Goal: Information Seeking & Learning: Learn about a topic

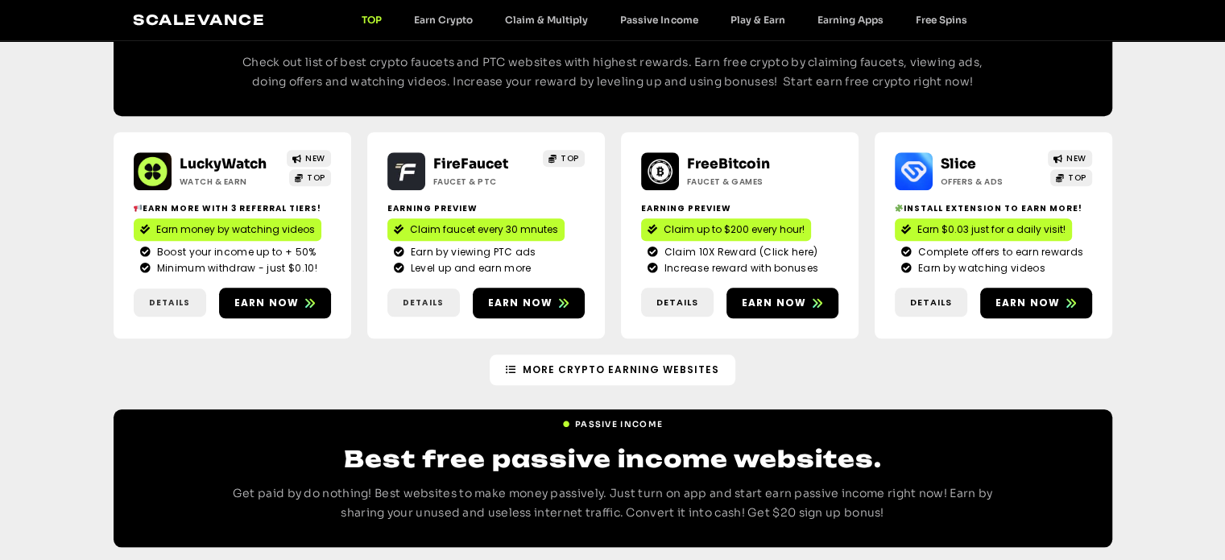
scroll to position [1450, 0]
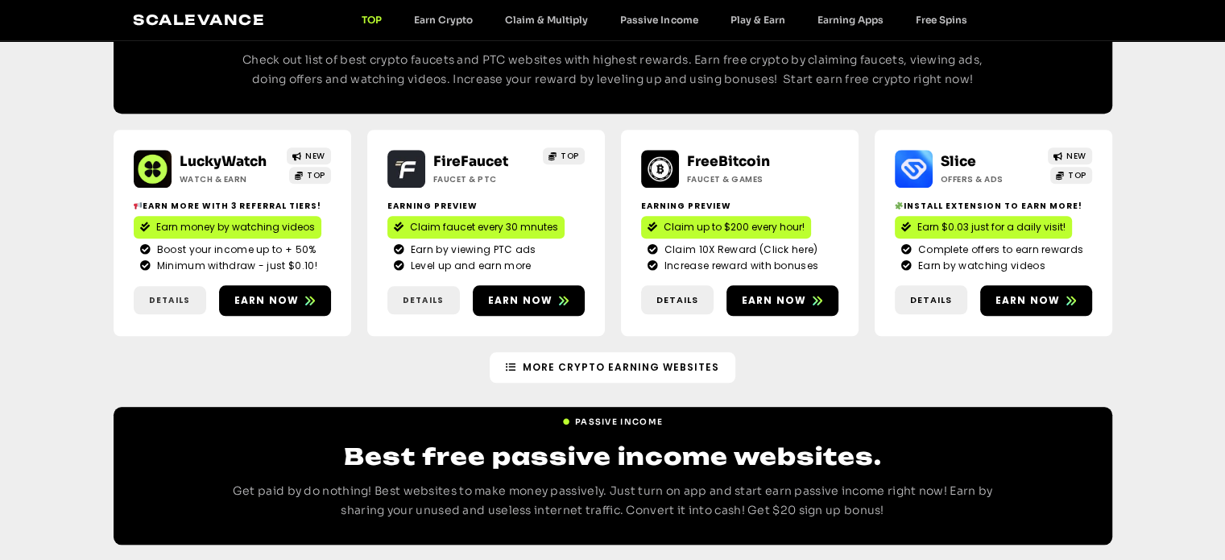
click at [720, 153] on link "FreeBitcoin" at bounding box center [728, 161] width 83 height 17
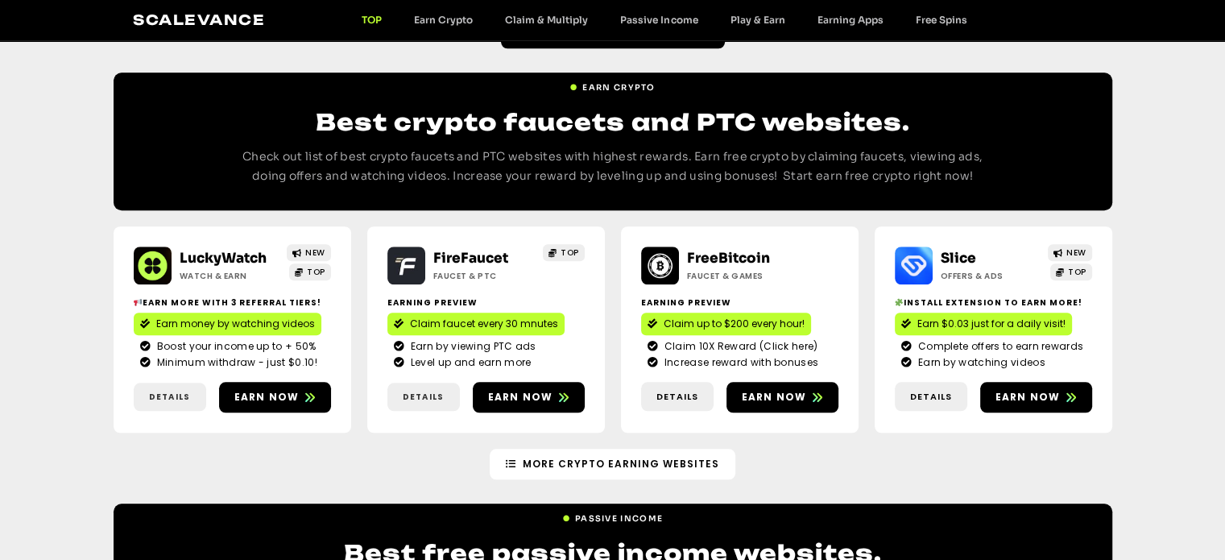
scroll to position [1369, 0]
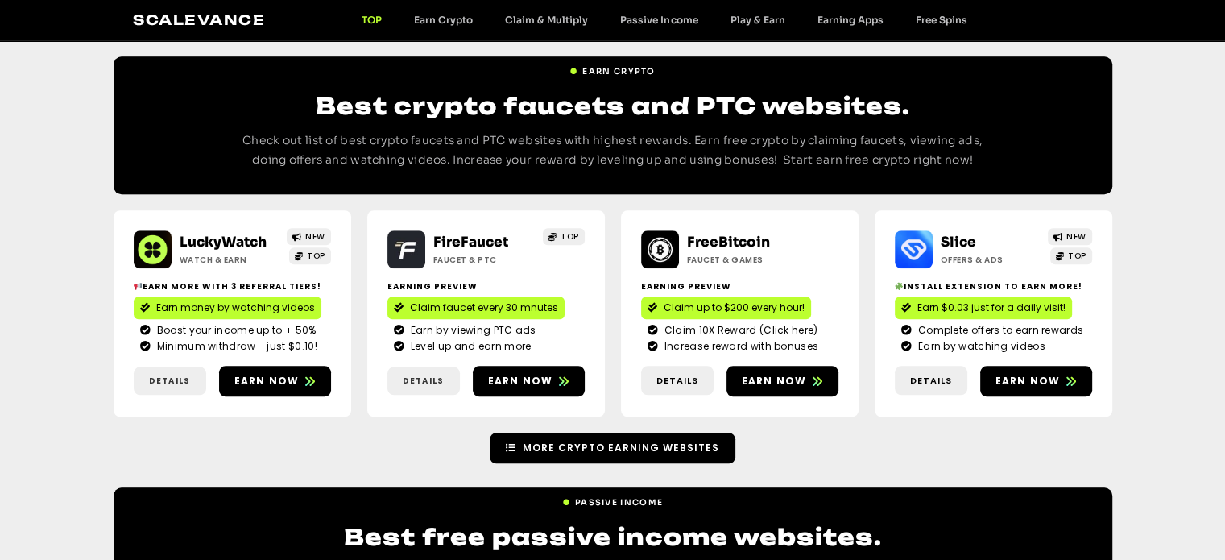
click at [622, 441] on span "More Crypto earning Websites" at bounding box center [621, 448] width 196 height 14
